Goal: Transaction & Acquisition: Book appointment/travel/reservation

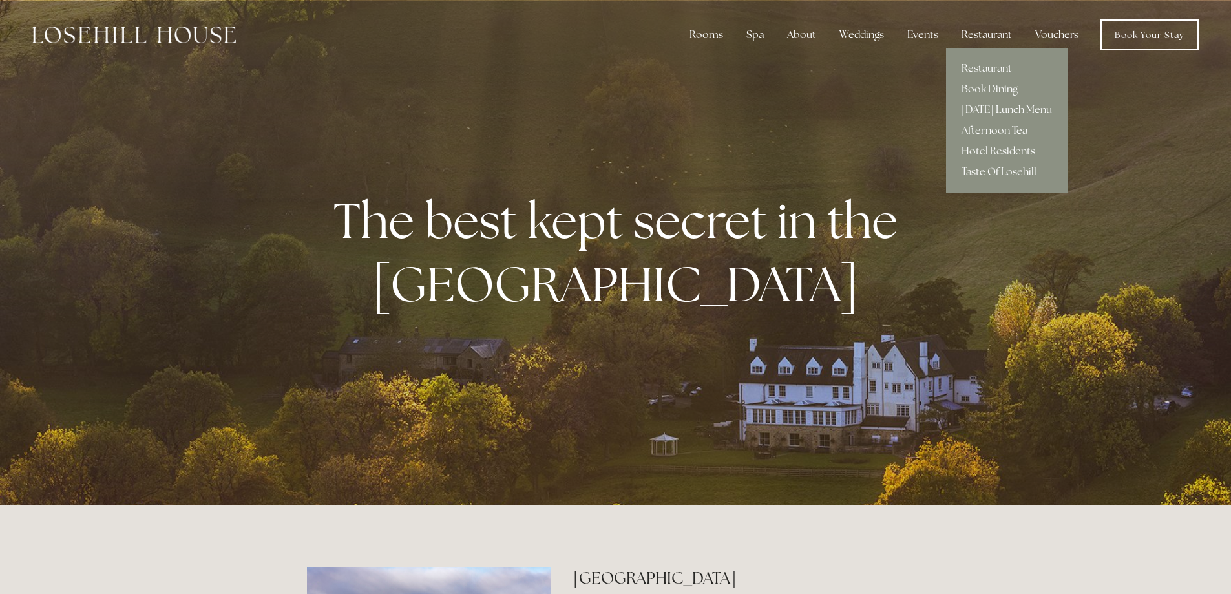
click at [982, 37] on div "Restaurant" at bounding box center [986, 35] width 71 height 26
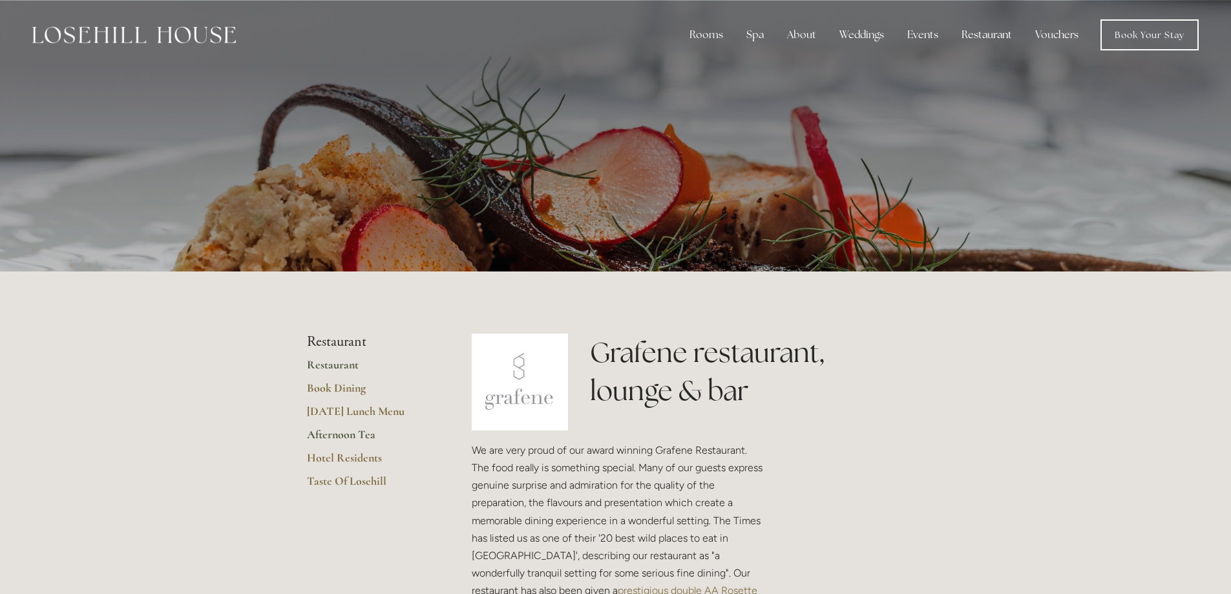
click at [362, 435] on link "Afternoon Tea" at bounding box center [368, 438] width 123 height 23
